Goal: Book appointment/travel/reservation

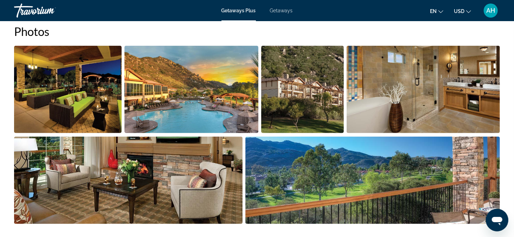
scroll to position [325, 0]
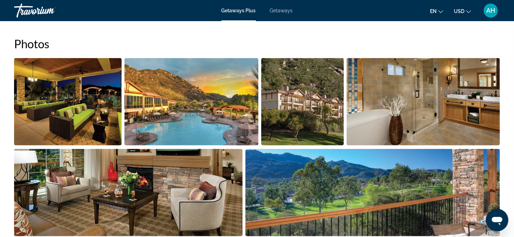
click at [100, 105] on img "Open full-screen image slider" at bounding box center [68, 101] width 108 height 87
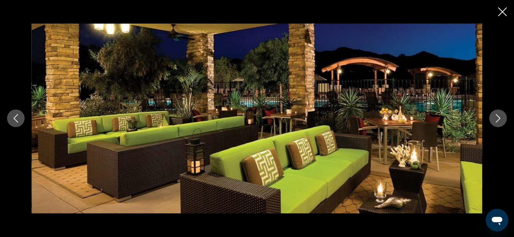
click at [498, 117] on icon "Next image" at bounding box center [498, 118] width 8 height 8
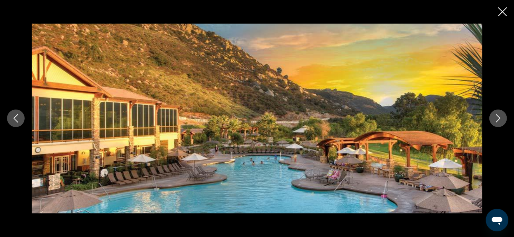
click at [498, 117] on icon "Next image" at bounding box center [498, 118] width 8 height 8
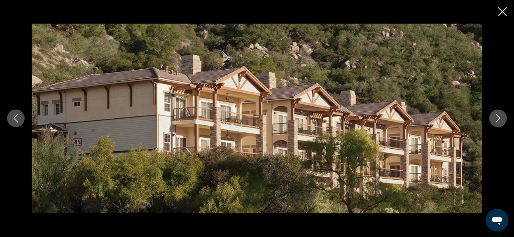
click at [498, 117] on icon "Next image" at bounding box center [498, 118] width 8 height 8
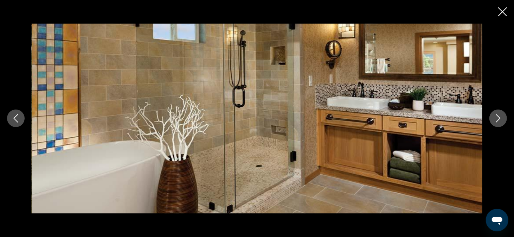
click at [498, 117] on icon "Next image" at bounding box center [498, 118] width 8 height 8
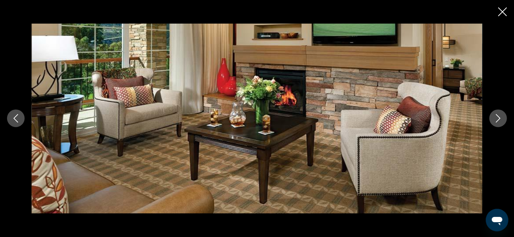
click at [498, 117] on icon "Next image" at bounding box center [498, 118] width 8 height 8
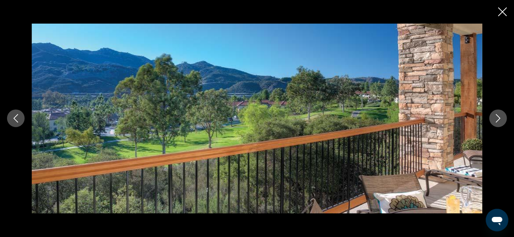
click at [498, 117] on icon "Next image" at bounding box center [498, 118] width 8 height 8
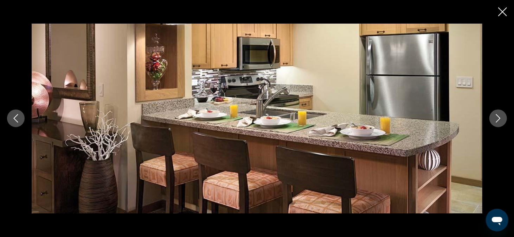
click at [498, 117] on icon "Next image" at bounding box center [498, 118] width 8 height 8
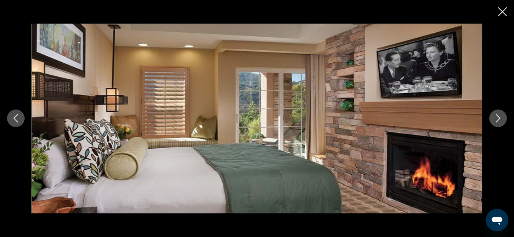
click at [498, 117] on icon "Next image" at bounding box center [498, 118] width 8 height 8
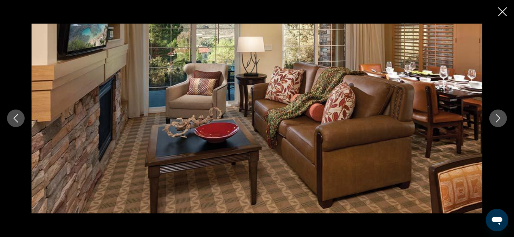
click at [498, 117] on icon "Next image" at bounding box center [498, 118] width 8 height 8
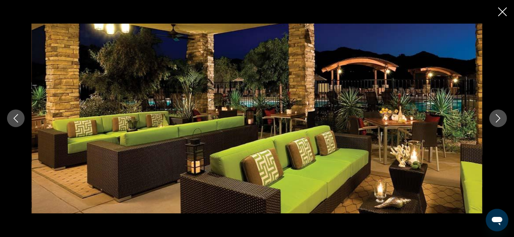
click at [498, 117] on icon "Next image" at bounding box center [498, 118] width 8 height 8
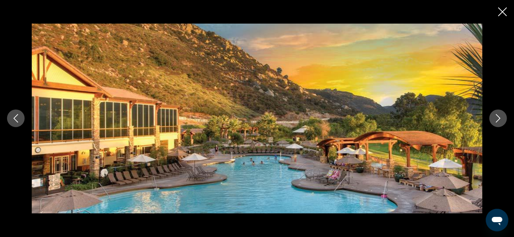
click at [498, 117] on icon "Next image" at bounding box center [498, 118] width 8 height 8
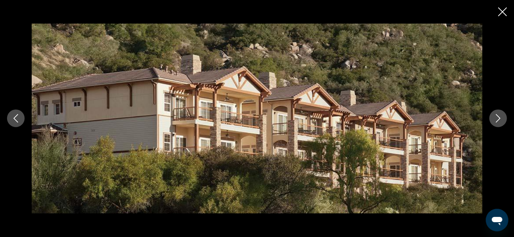
click at [503, 10] on icon "Close slideshow" at bounding box center [502, 11] width 9 height 9
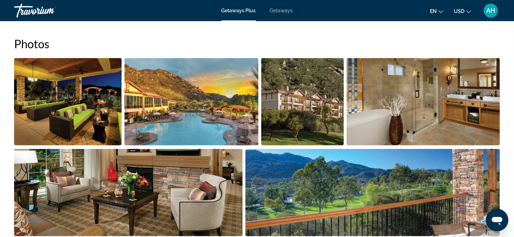
click at [237, 8] on span "Getaways Plus" at bounding box center [239, 11] width 34 height 6
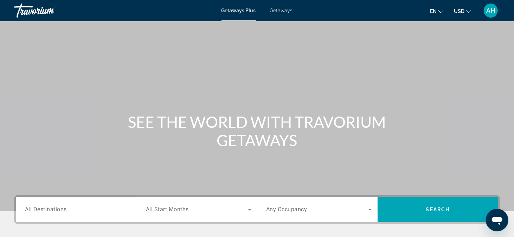
click at [81, 212] on input "Destination All Destinations" at bounding box center [78, 209] width 106 height 8
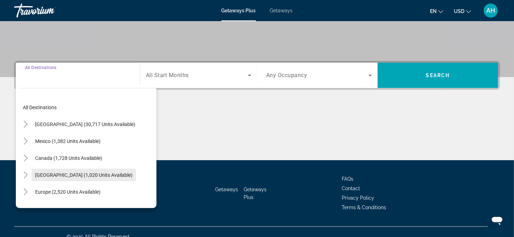
scroll to position [143, 0]
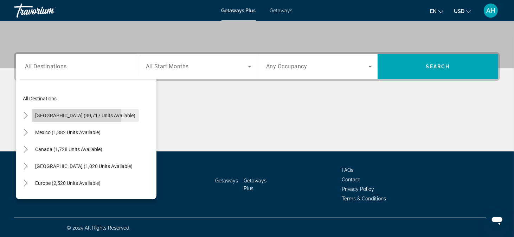
click at [60, 114] on span "[GEOGRAPHIC_DATA] (30,717 units available)" at bounding box center [85, 116] width 100 height 6
type input "**********"
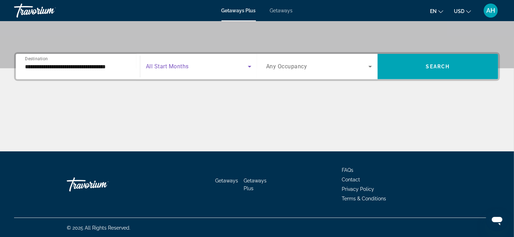
click at [249, 64] on icon "Search widget" at bounding box center [250, 66] width 8 height 8
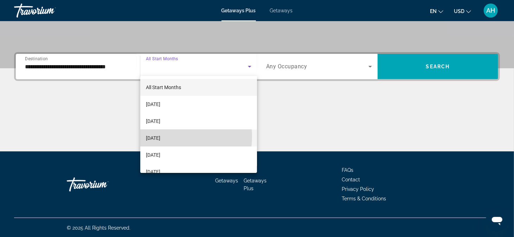
click at [160, 136] on span "[DATE]" at bounding box center [153, 138] width 14 height 8
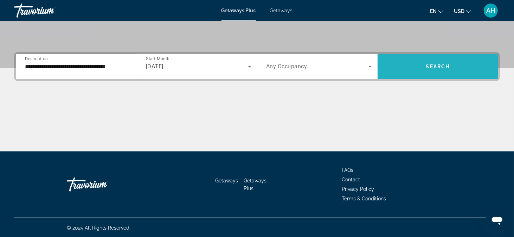
click at [441, 67] on span "Search" at bounding box center [438, 67] width 24 height 6
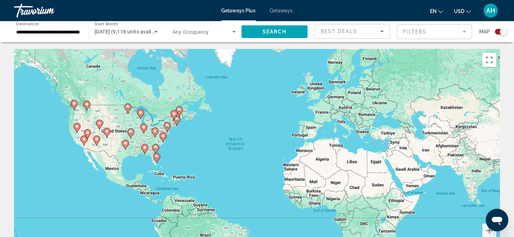
click at [36, 31] on input "**********" at bounding box center [47, 32] width 63 height 8
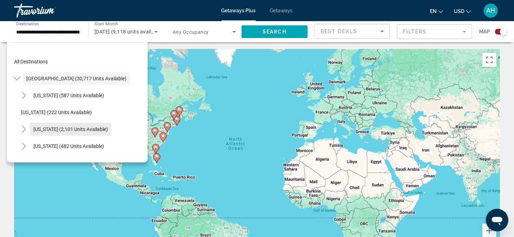
click at [63, 126] on span "[US_STATE] (2,101 units available)" at bounding box center [70, 129] width 75 height 6
type input "**********"
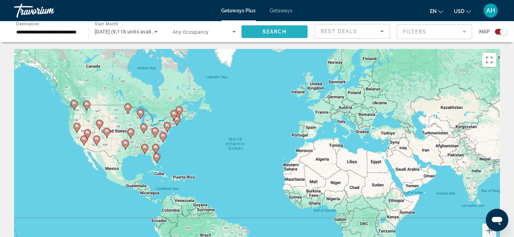
click at [279, 30] on span "Search" at bounding box center [275, 32] width 24 height 6
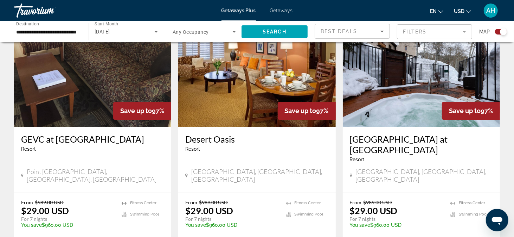
scroll to position [1055, 0]
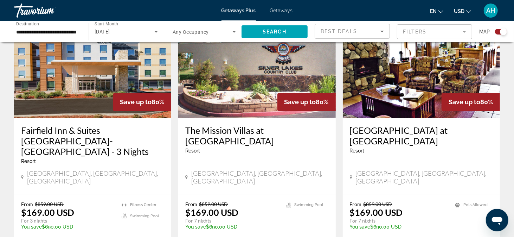
scroll to position [1161, 0]
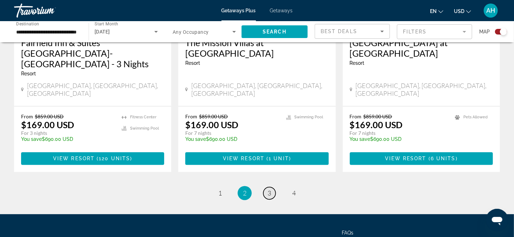
click at [270, 189] on span "3" at bounding box center [270, 193] width 4 height 8
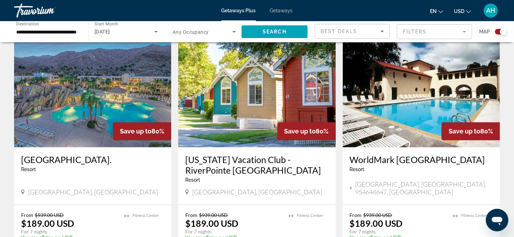
scroll to position [1055, 0]
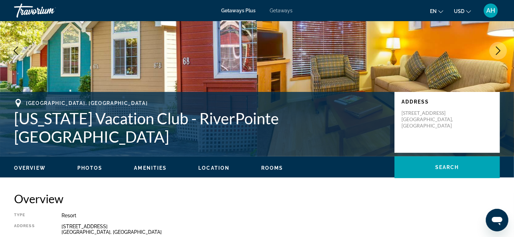
scroll to position [35, 0]
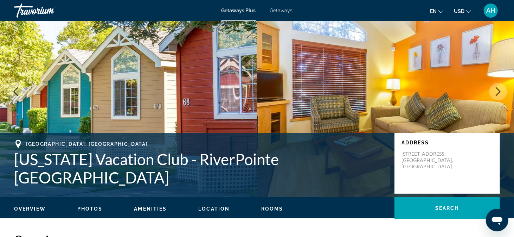
click at [498, 89] on icon "Next image" at bounding box center [498, 91] width 5 height 8
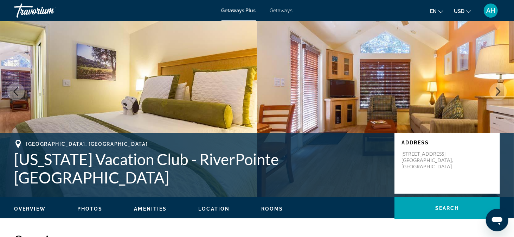
click at [496, 89] on icon "Next image" at bounding box center [498, 91] width 8 height 8
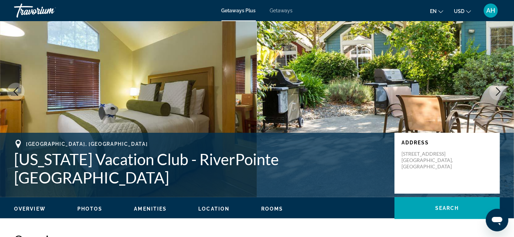
click at [499, 90] on icon "Next image" at bounding box center [498, 91] width 8 height 8
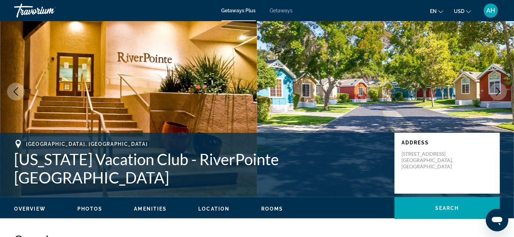
click at [499, 90] on icon "Next image" at bounding box center [498, 91] width 8 height 8
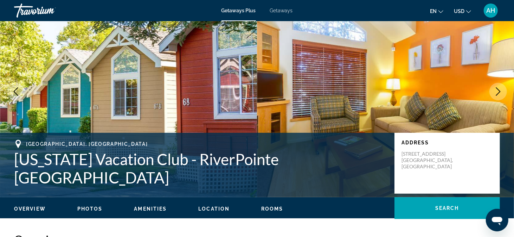
click at [499, 90] on icon "Next image" at bounding box center [498, 91] width 8 height 8
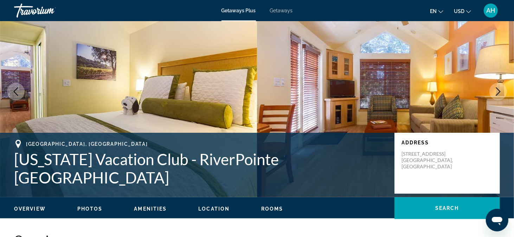
click at [499, 90] on icon "Next image" at bounding box center [498, 91] width 8 height 8
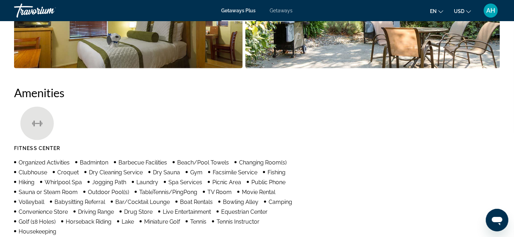
scroll to position [281, 0]
